Goal: Task Accomplishment & Management: Complete application form

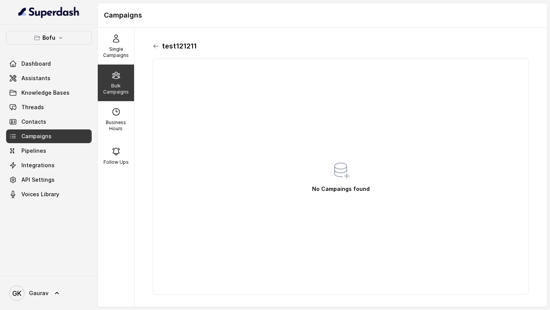
click at [156, 49] on icon at bounding box center [156, 46] width 6 height 6
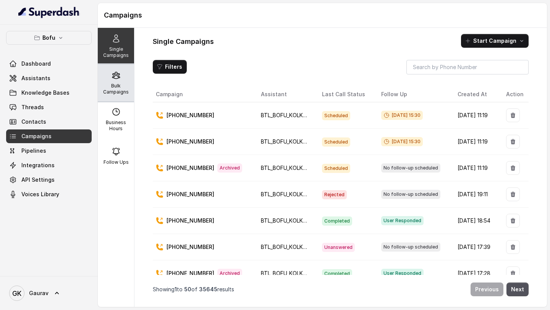
click at [120, 91] on p "Bulk Campaigns" at bounding box center [116, 89] width 30 height 12
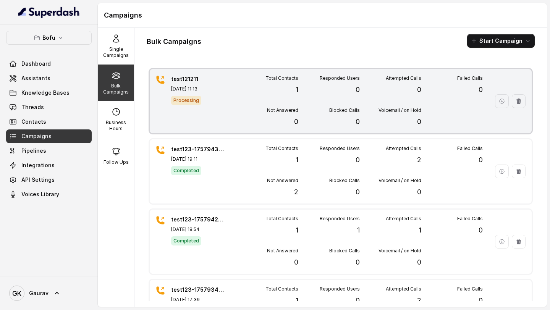
click at [201, 105] on div "test121211 [DATE] 11:13 Processing" at bounding box center [197, 101] width 53 height 52
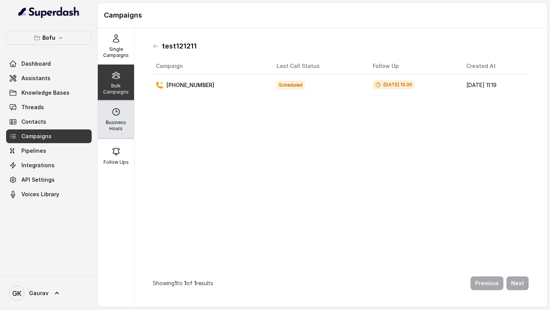
click at [113, 120] on p "Business Hours" at bounding box center [116, 126] width 30 height 12
select select "UTC"
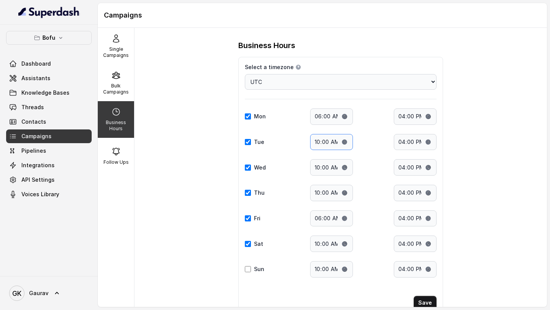
click at [318, 144] on input "10:00" at bounding box center [331, 142] width 43 height 16
type input "06:00"
click at [424, 304] on button "Save" at bounding box center [425, 303] width 23 height 14
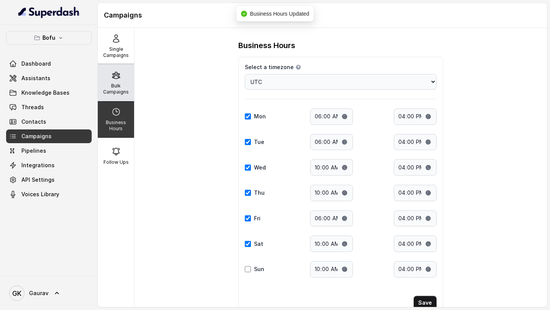
click at [117, 92] on p "Bulk Campaigns" at bounding box center [116, 89] width 30 height 12
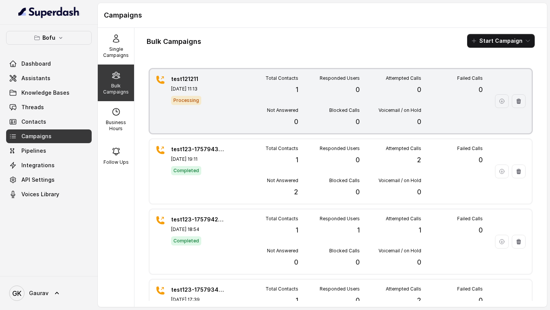
click at [513, 104] on button "button" at bounding box center [519, 101] width 14 height 14
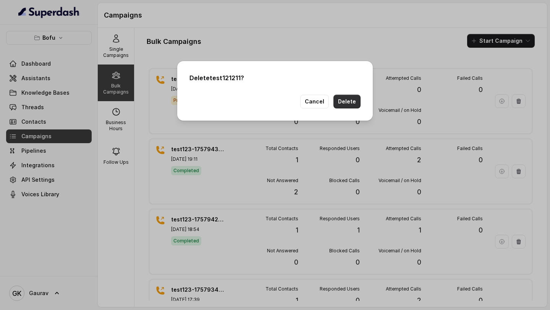
click at [349, 100] on button "Delete" at bounding box center [347, 102] width 27 height 14
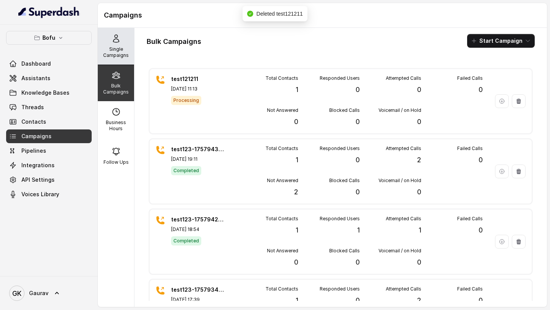
click at [119, 53] on p "Single Campaigns" at bounding box center [116, 52] width 30 height 12
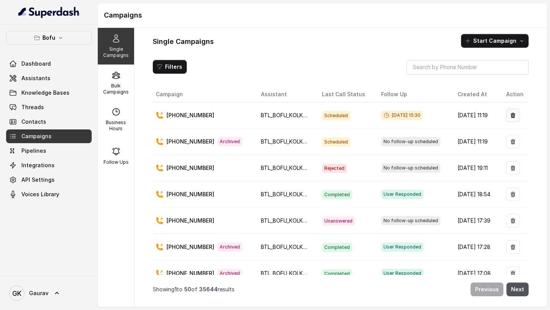
click at [506, 113] on button "button" at bounding box center [513, 116] width 14 height 14
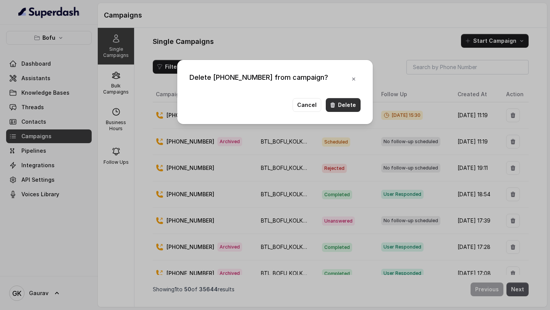
click at [349, 104] on button "Delete" at bounding box center [343, 105] width 35 height 14
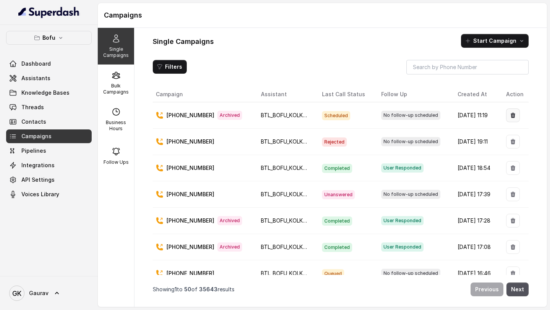
click at [510, 113] on icon "button" at bounding box center [513, 115] width 6 height 6
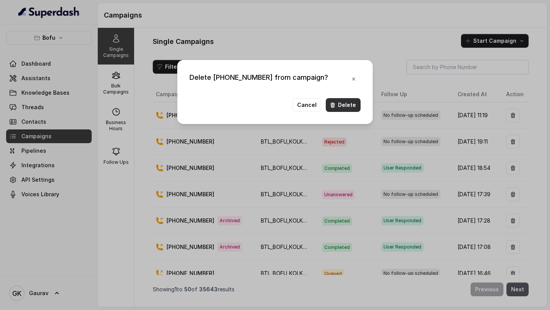
click at [341, 106] on button "Delete" at bounding box center [343, 105] width 35 height 14
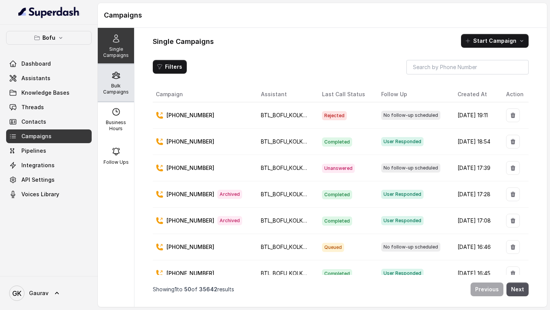
click at [108, 73] on div "Bulk Campaigns" at bounding box center [116, 83] width 36 height 37
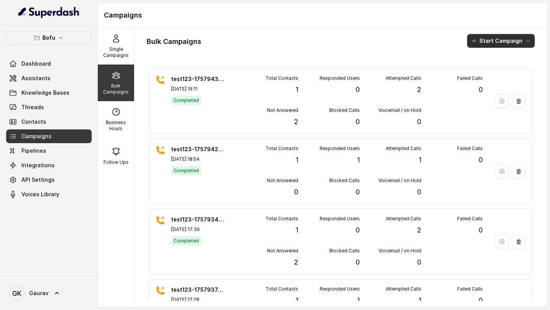
click at [509, 37] on button "Start Campaign" at bounding box center [501, 41] width 68 height 14
click at [482, 74] on p "Call" at bounding box center [481, 71] width 9 height 8
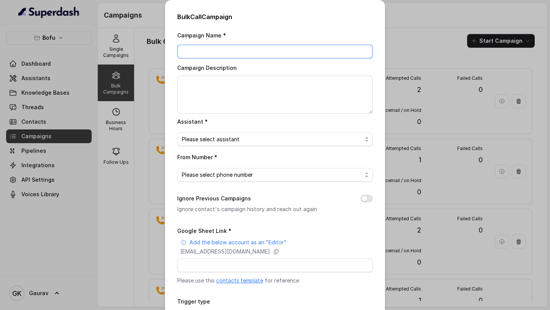
click at [202, 55] on input "Campaign Name *" at bounding box center [275, 52] width 196 height 14
type input "testts"
click at [194, 140] on span "Please select assistant" at bounding box center [272, 139] width 180 height 9
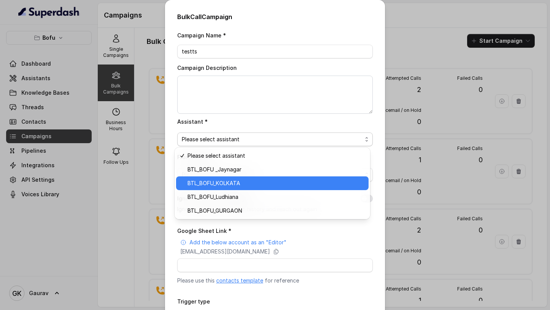
click at [207, 186] on span "BTL_BOFU_KOLKATA" at bounding box center [276, 183] width 177 height 9
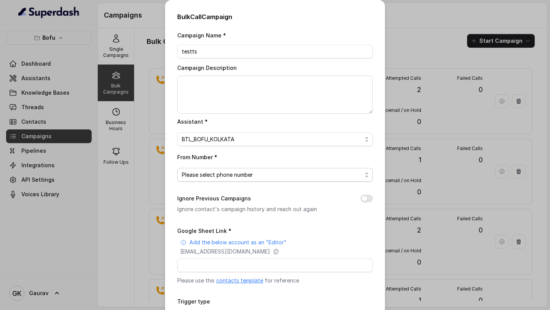
click at [228, 177] on span "Please select phone number" at bounding box center [272, 174] width 180 height 9
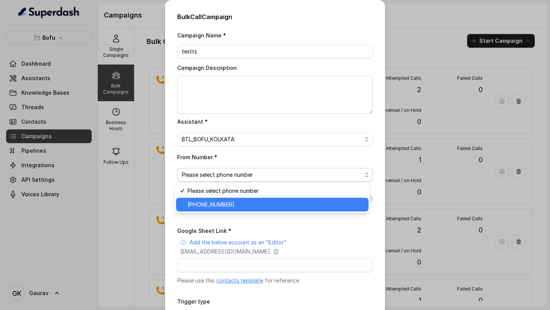
click at [219, 203] on span "+918035316863" at bounding box center [276, 204] width 177 height 9
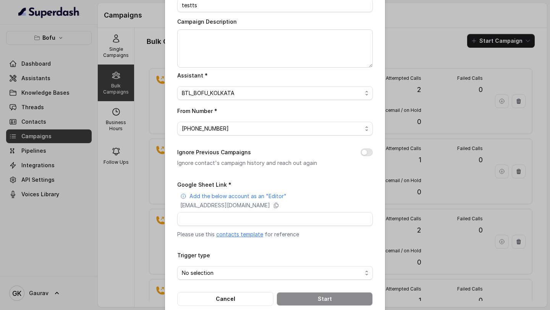
scroll to position [59, 0]
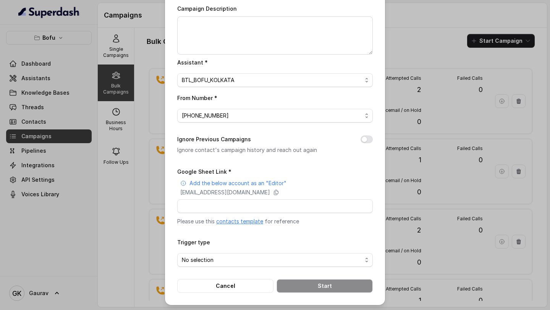
click at [371, 137] on div "Bulk Call Campaign Campaign Name * testts Campaign Description Assistant * BTL_…" at bounding box center [275, 123] width 220 height 365
click at [366, 139] on button "Ignore Previous Campaigns" at bounding box center [367, 140] width 12 height 8
click at [241, 211] on input "Google Sheet Link *" at bounding box center [275, 206] width 196 height 14
paste input "https://docs.google.com/spreadsheets/d/1LrEDMAiPJb3BrtA3R_Q5YE_FK8ciQB2rFsgs6TF…"
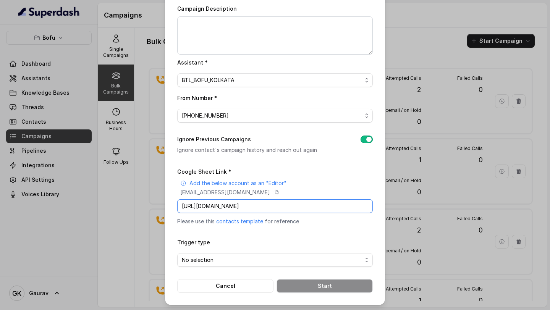
type input "https://docs.google.com/spreadsheets/d/1LrEDMAiPJb3BrtA3R_Q5YE_FK8ciQB2rFsgs6TF…"
click at [211, 256] on span "No selection" at bounding box center [272, 260] width 180 height 9
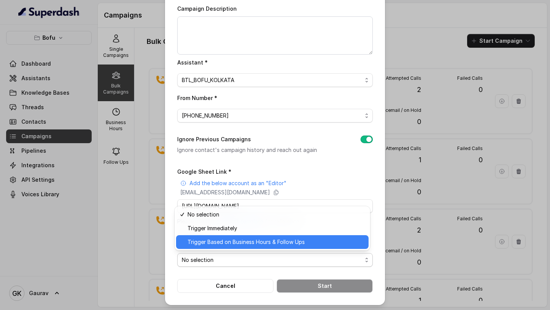
click at [246, 245] on span "Trigger Based on Business Hours & Follow Ups" at bounding box center [276, 242] width 177 height 9
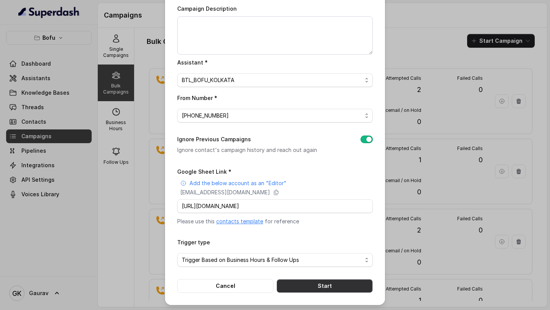
click at [304, 284] on button "Start" at bounding box center [325, 286] width 96 height 14
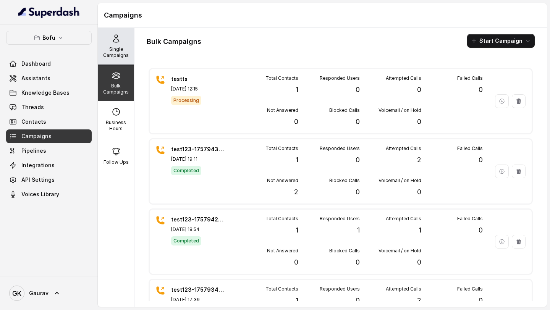
click at [122, 52] on p "Single Campaigns" at bounding box center [116, 52] width 30 height 12
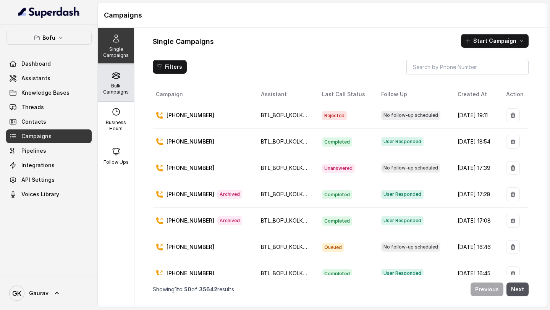
click at [113, 90] on p "Bulk Campaigns" at bounding box center [116, 89] width 30 height 12
